Goal: Ask a question

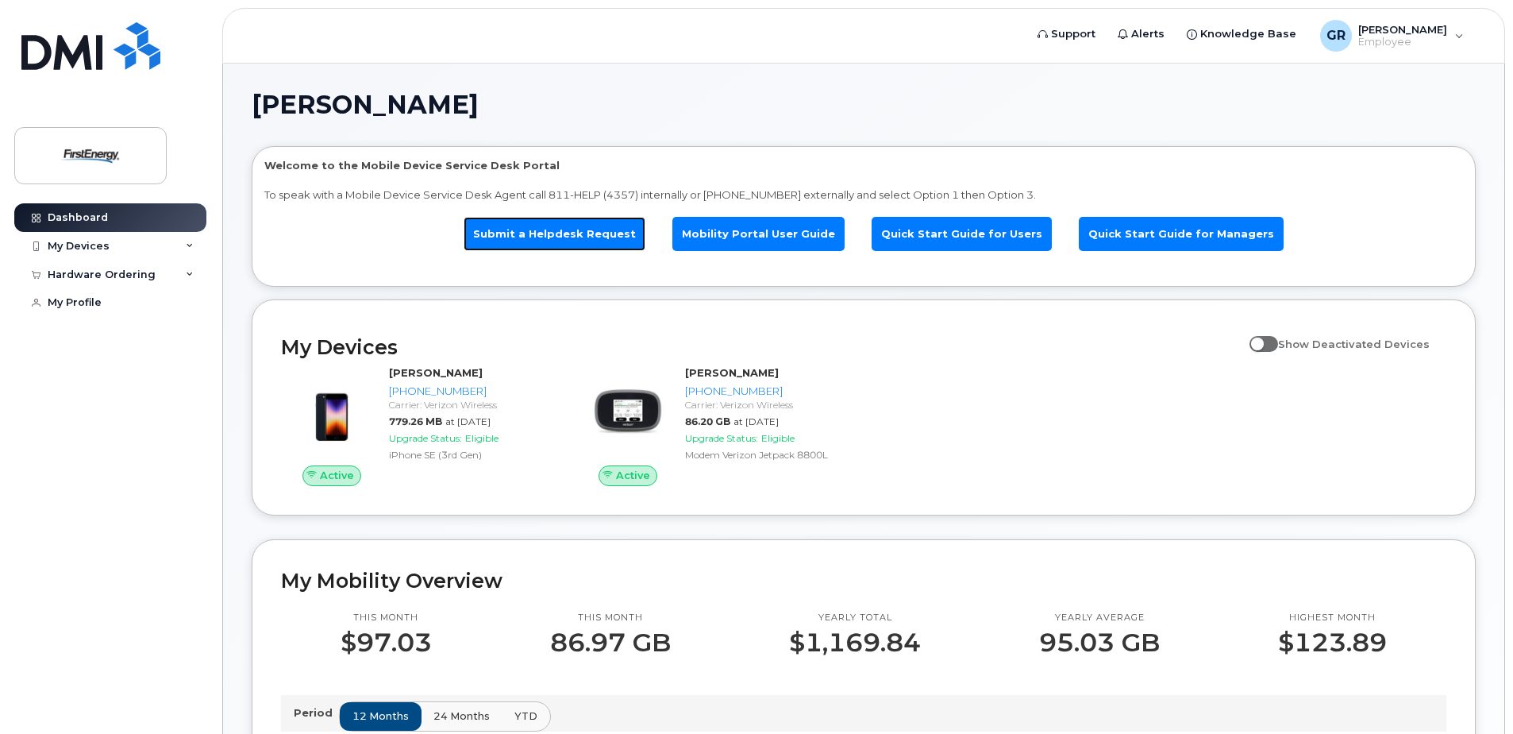
click at [535, 245] on link "Submit a Helpdesk Request" at bounding box center [555, 234] width 182 height 34
